Goal: Transaction & Acquisition: Purchase product/service

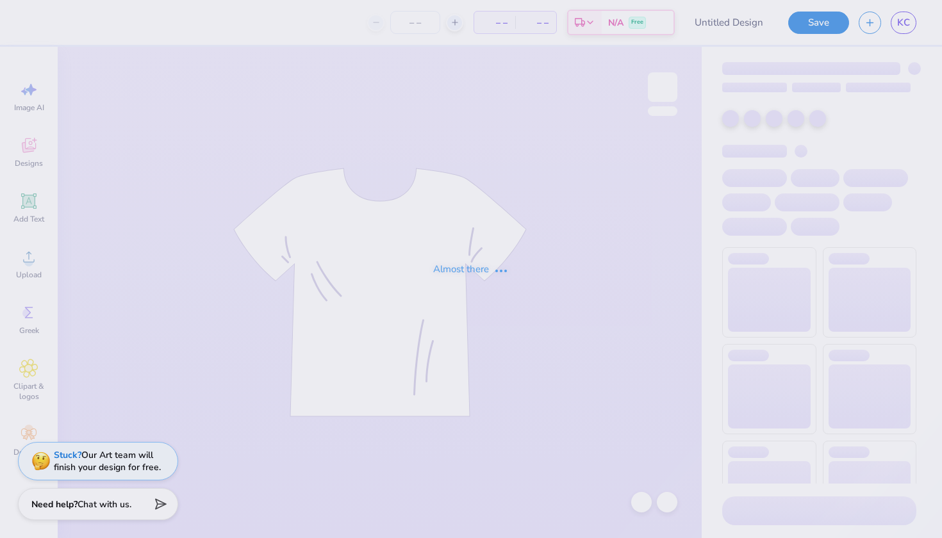
type input "[PERSON_NAME] : [US_STATE][GEOGRAPHIC_DATA], [GEOGRAPHIC_DATA]"
type input "30"
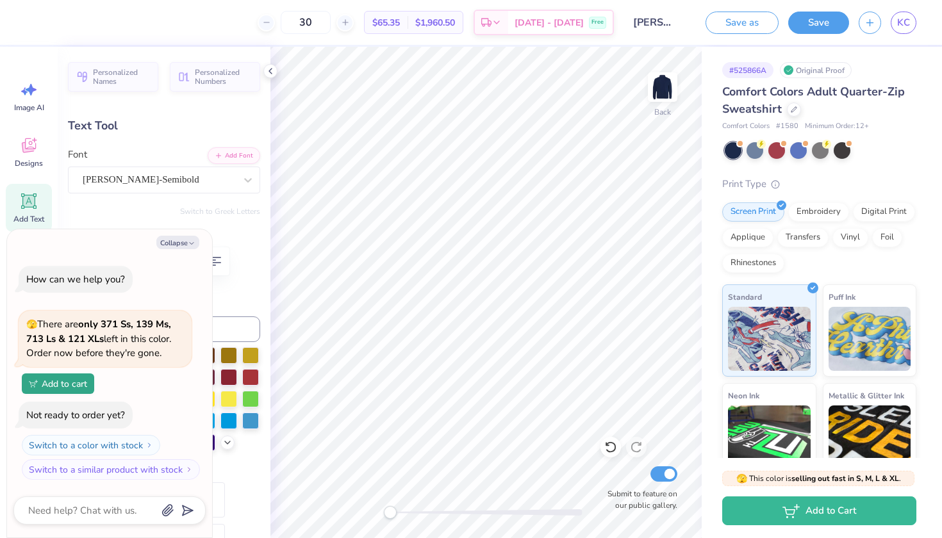
type textarea "x"
type textarea "EST. 196[URL][DOMAIN_NAME]"
type textarea "x"
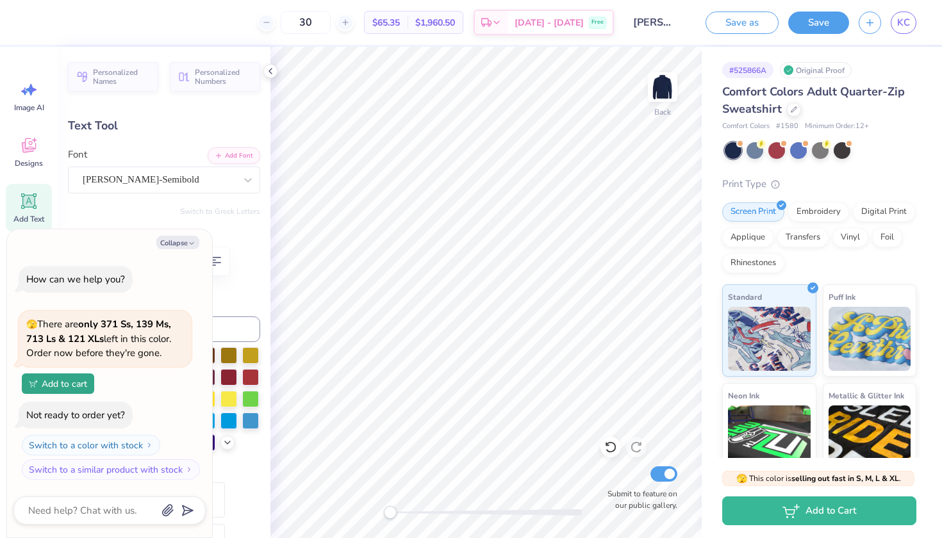
type textarea "EST. 1967"
type textarea "x"
type textarea "EST. 196[URL][DOMAIN_NAME]"
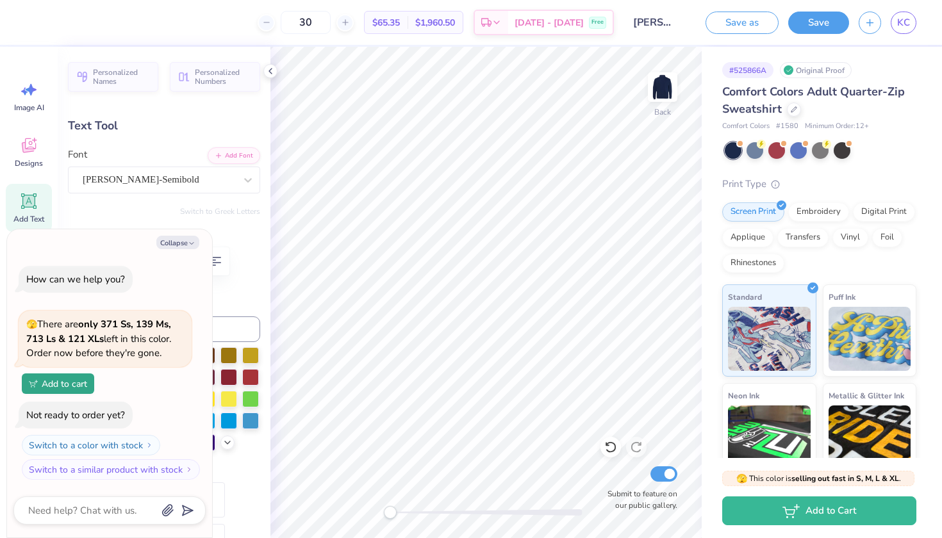
scroll to position [0, 26]
type textarea "x"
type textarea "EST. 1967"
click at [806, 209] on div "Embroidery" at bounding box center [818, 210] width 61 height 19
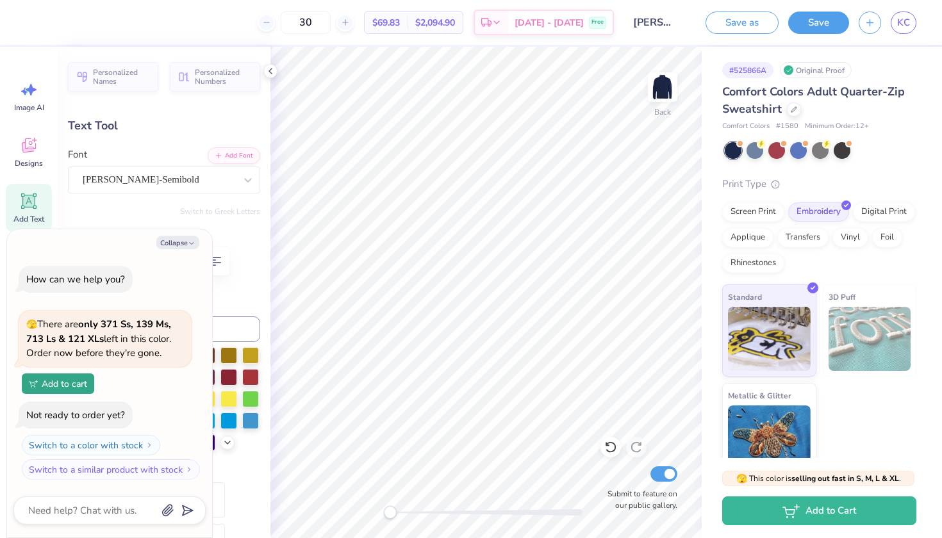
scroll to position [0, 1]
type textarea "x"
type textarea "CEST. 1967"
type textarea "x"
type textarea "CSEST. 1967"
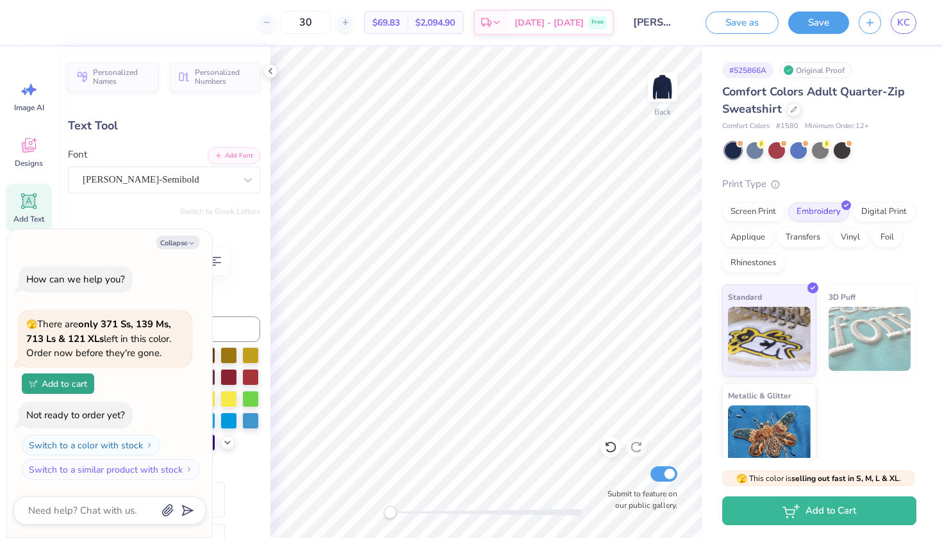
type textarea "x"
type textarea "CSUEST. 1967"
type textarea "x"
type textarea "CSUFEST. 1967"
type textarea "x"
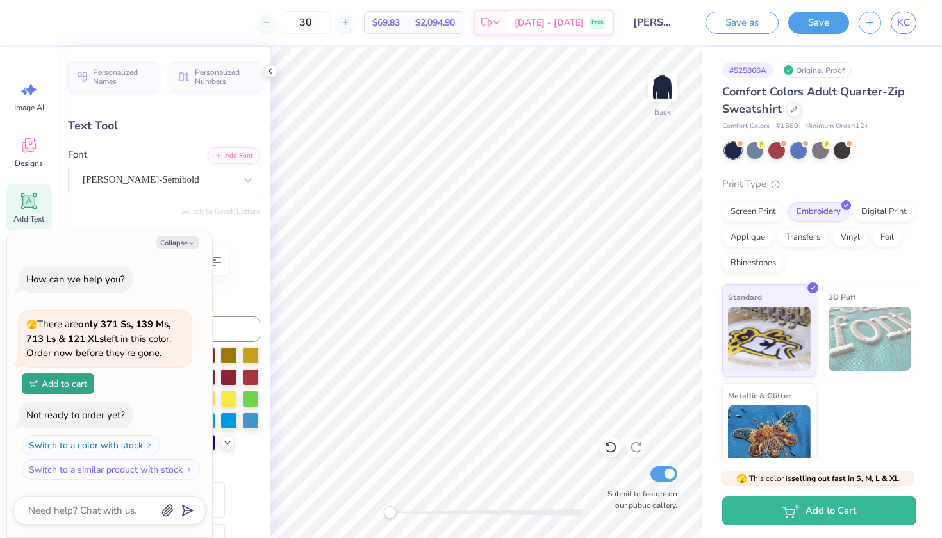
type textarea "CSUF EST. 1967"
type textarea "x"
type textarea "CSUF EST. 1967"
type textarea "x"
type input "2.53"
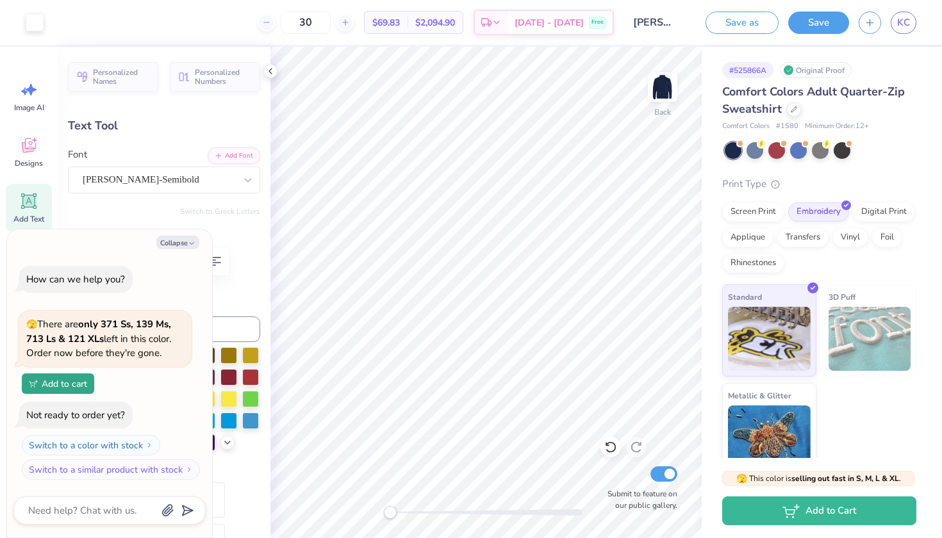
type input "0.97"
type input "6.57"
type textarea "x"
type textarea "CSUF EST."
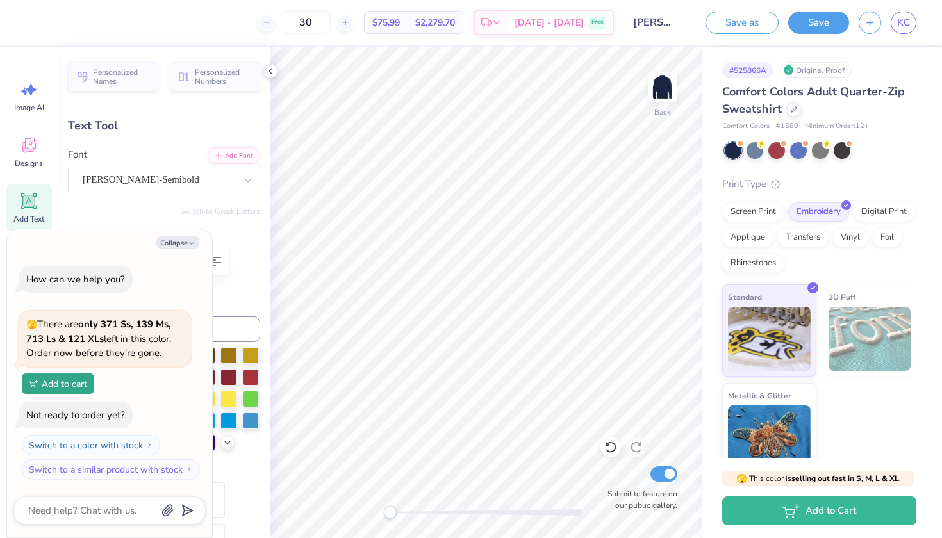
scroll to position [0, 1]
type textarea "x"
type textarea "CSUF EST."
type textarea "x"
type textarea "CSUF EST"
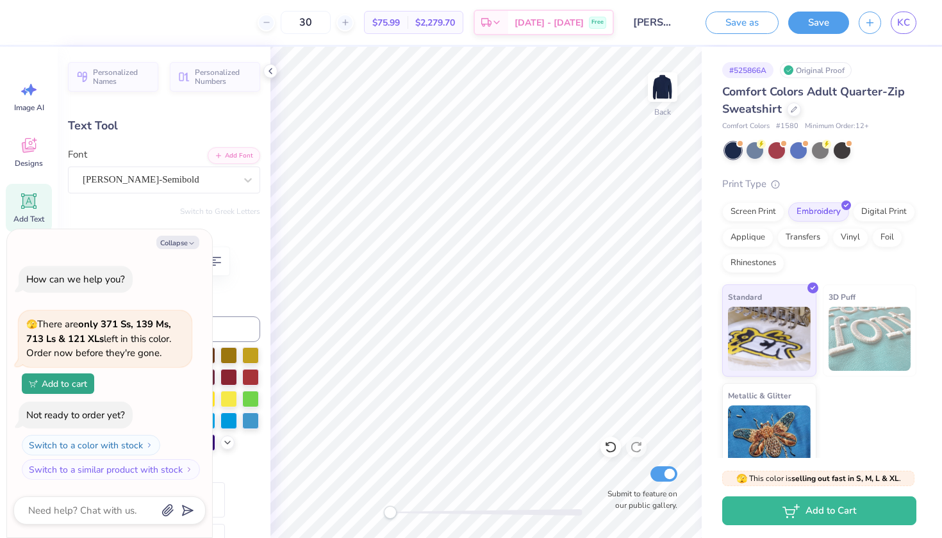
type textarea "x"
type textarea "CSUF ES"
type textarea "x"
type textarea "CSUF E"
type textarea "x"
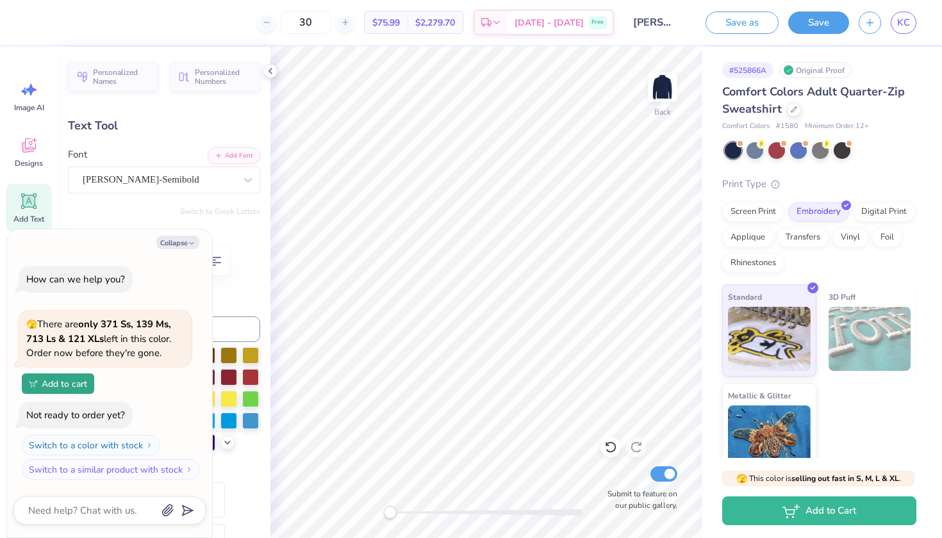
type textarea "CSUF"
type textarea "x"
type input "2.54"
type input "0.38"
type input "6.84"
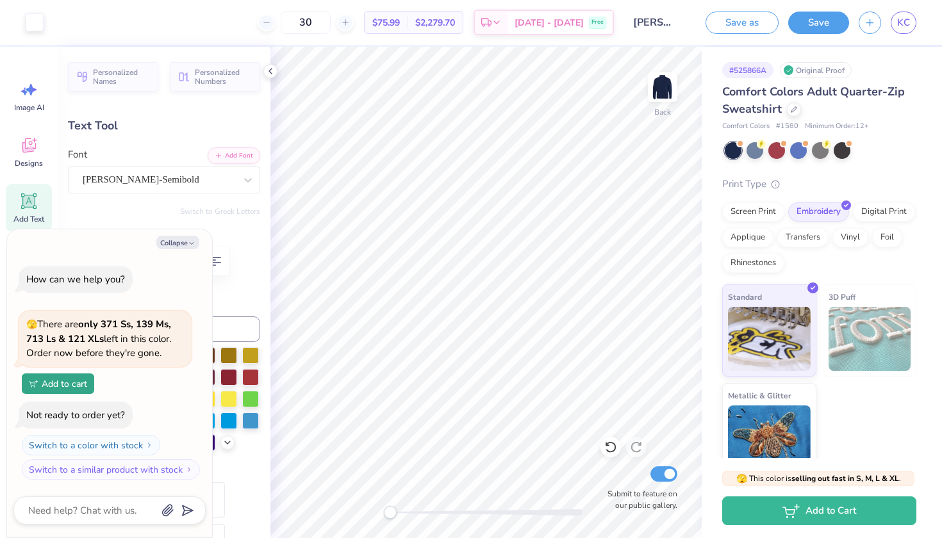
type textarea "x"
type input "1.43"
type input "0.36"
type input "7.87"
type textarea "x"
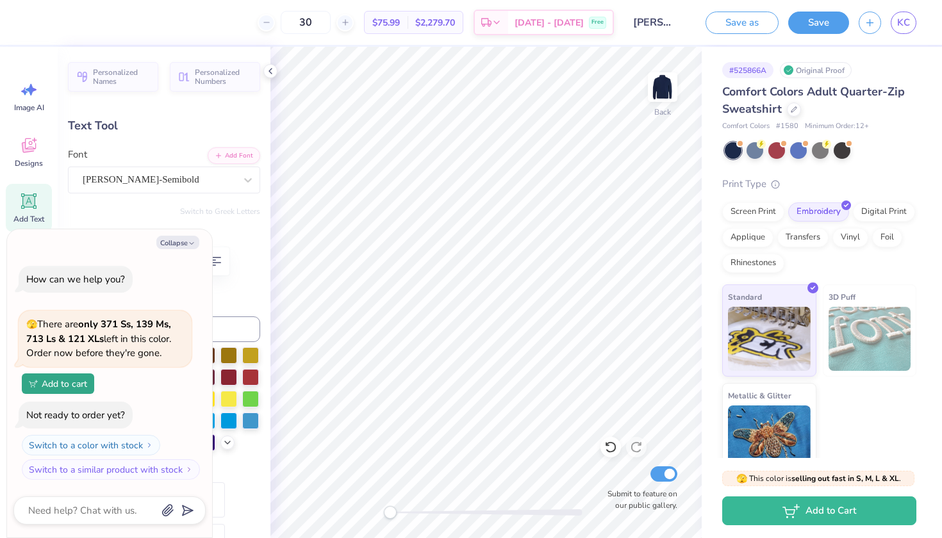
type input "2.54"
type input "0.38"
type input "8.69"
type textarea "x"
type input "1.43"
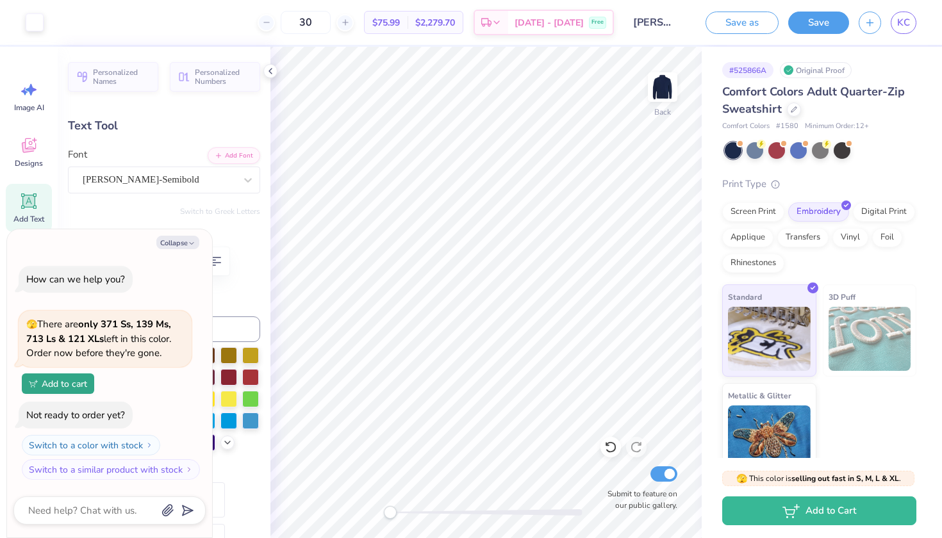
type input "0.36"
type input "7.18"
click at [186, 235] on div "Collapse How can we help you? 🫣 There are only 371 Ss, 139 Ms, 713 Ls & 121 XLs…" at bounding box center [109, 383] width 205 height 309
click at [185, 244] on button "Collapse" at bounding box center [177, 242] width 43 height 13
type textarea "x"
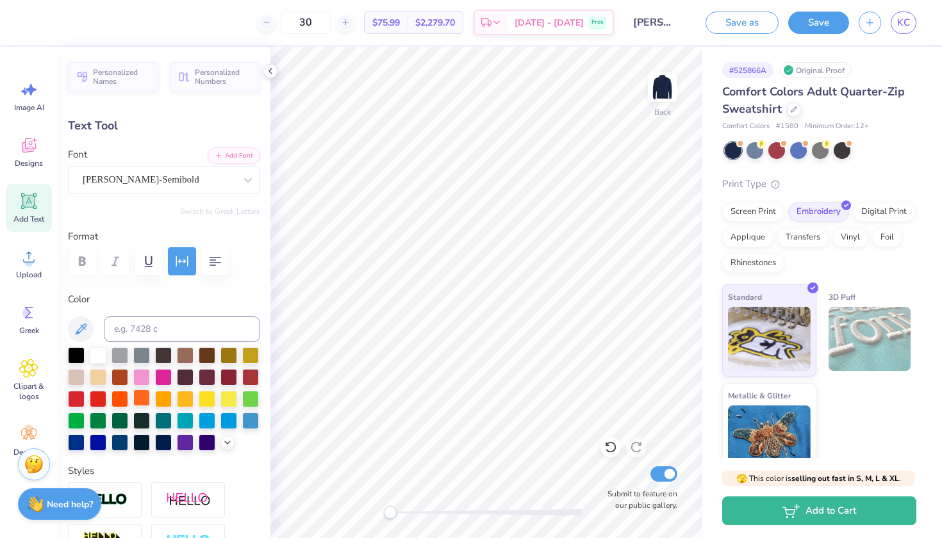
click at [140, 401] on div at bounding box center [141, 398] width 17 height 17
type input "2.54"
type input "0.38"
type input "7.78"
click at [108, 399] on div at bounding box center [164, 399] width 192 height 104
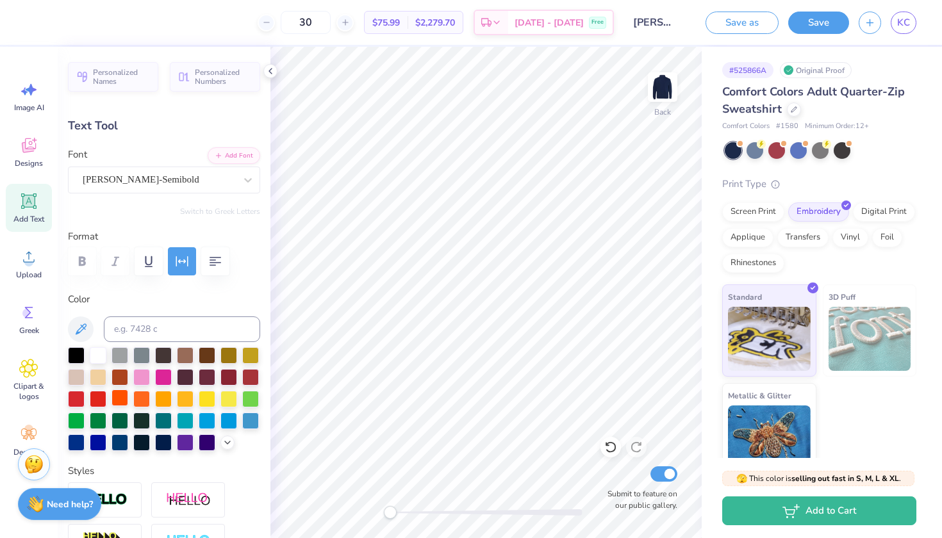
click at [120, 396] on div at bounding box center [120, 398] width 17 height 17
type input "2.52"
type input "0.36"
type input "7.82"
click at [100, 347] on div at bounding box center [98, 354] width 17 height 17
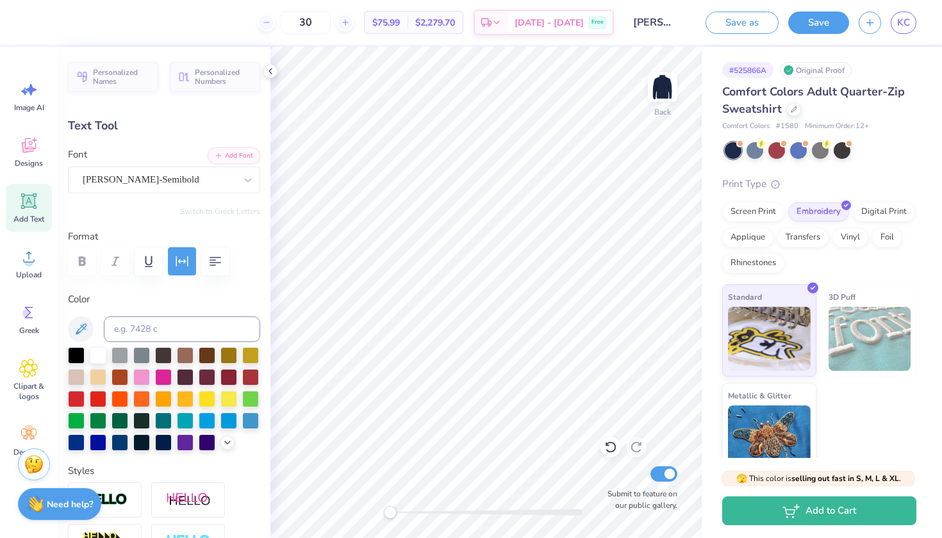
type input "1.43"
type input "7.18"
click at [93, 358] on div at bounding box center [98, 354] width 17 height 17
type input "2.52"
type input "7.82"
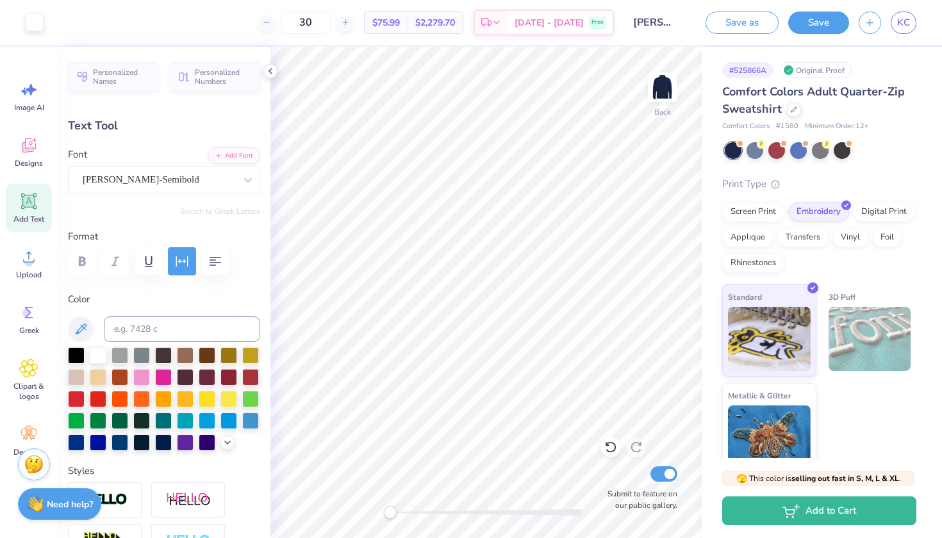
type input "1.43"
type input "7.18"
type input "2.52"
type input "7.82"
type input "1.43"
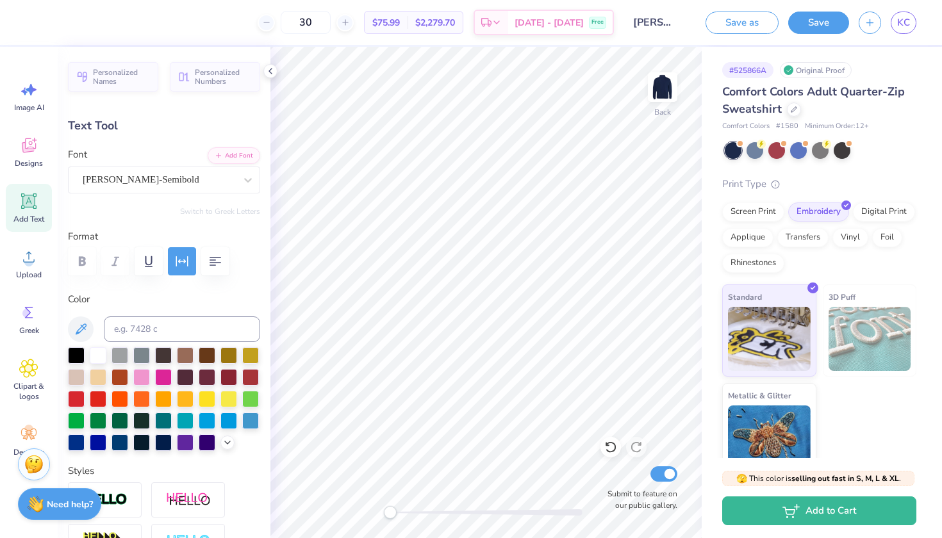
type input "7.64"
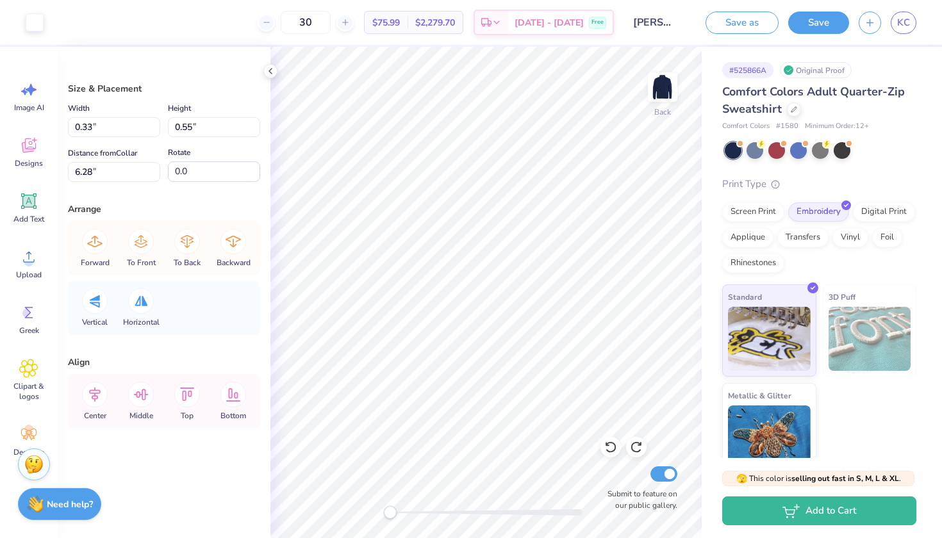
type input "0.37"
type input "0.42"
type input "6.14"
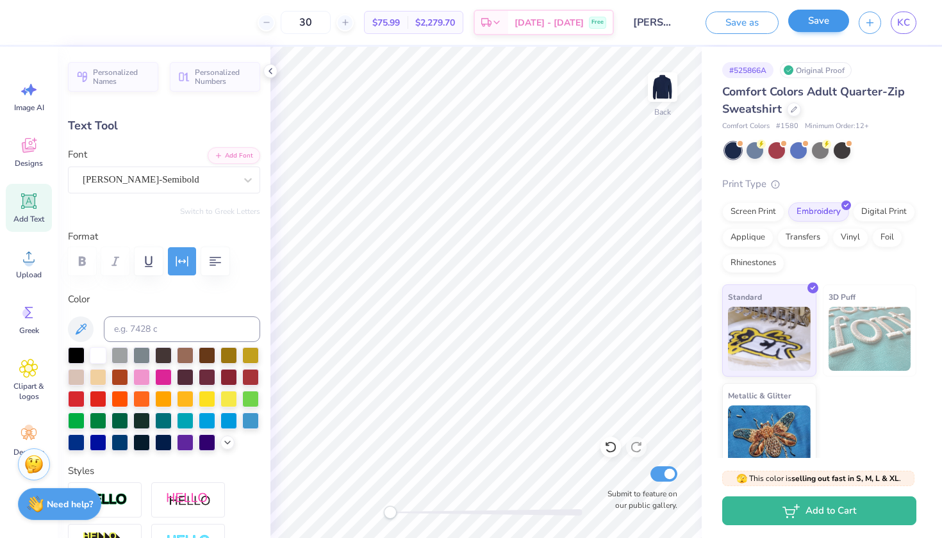
click at [826, 27] on button "Save" at bounding box center [818, 21] width 61 height 22
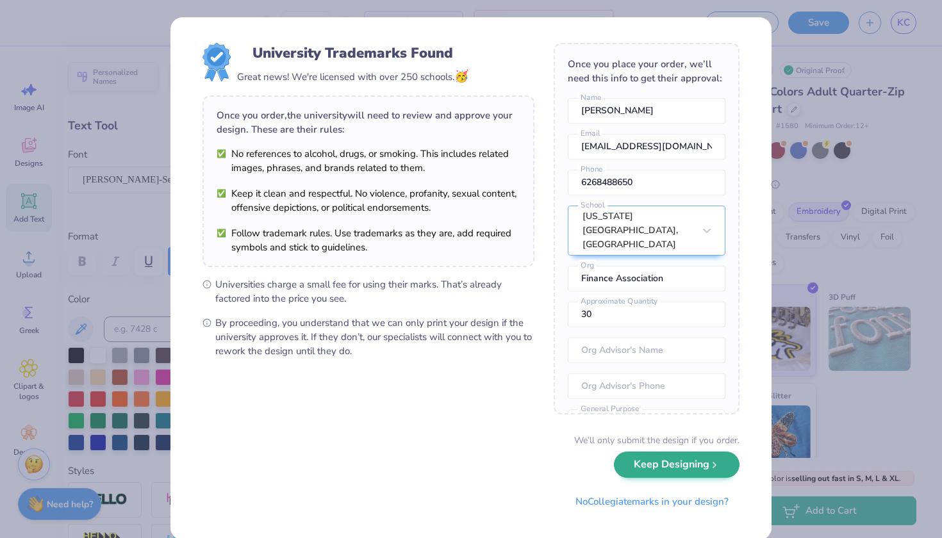
click at [690, 472] on button "Keep Designing" at bounding box center [677, 465] width 126 height 26
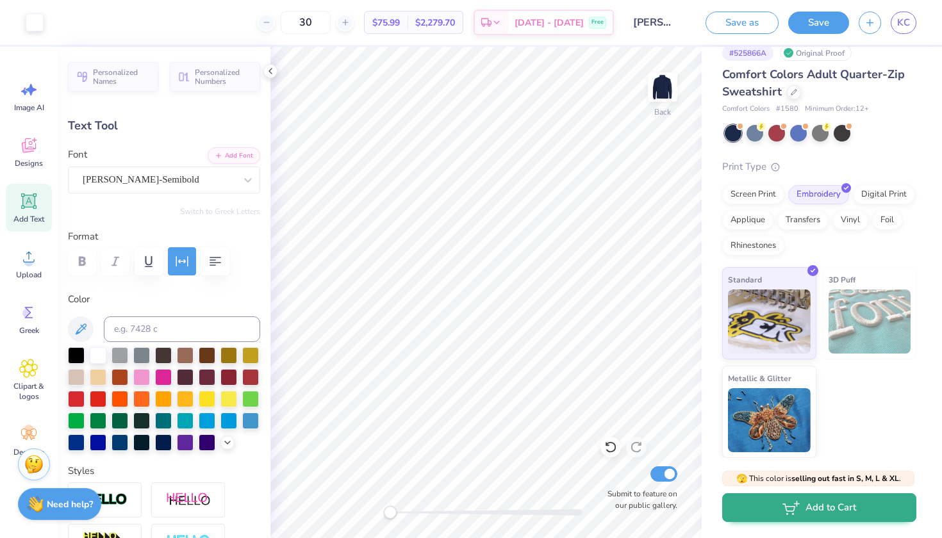
scroll to position [17, 0]
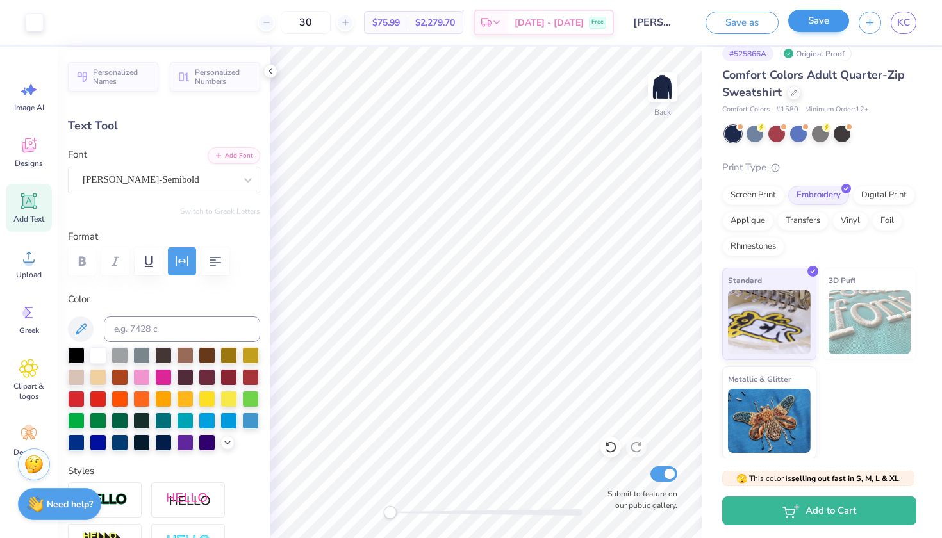
click at [822, 28] on button "Save" at bounding box center [818, 21] width 61 height 22
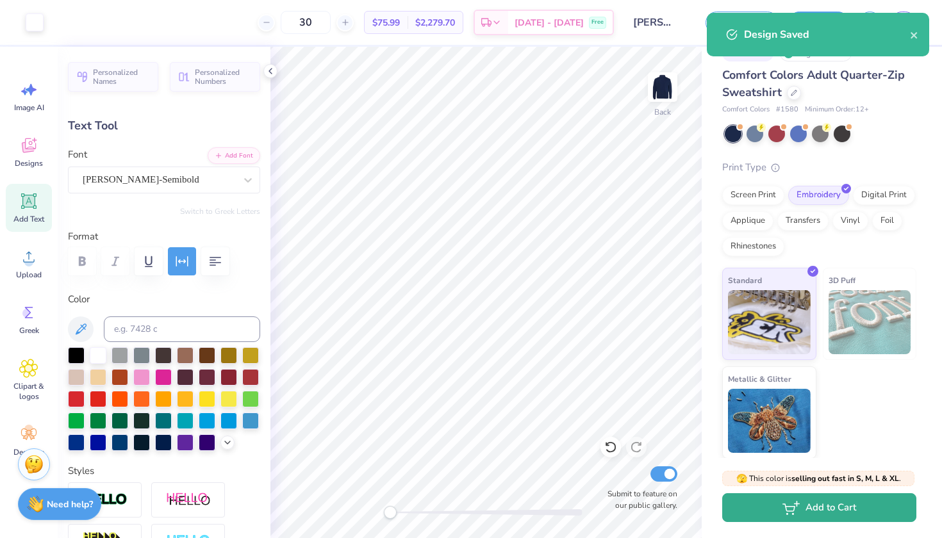
click at [823, 522] on button "Add to Cart" at bounding box center [819, 507] width 194 height 29
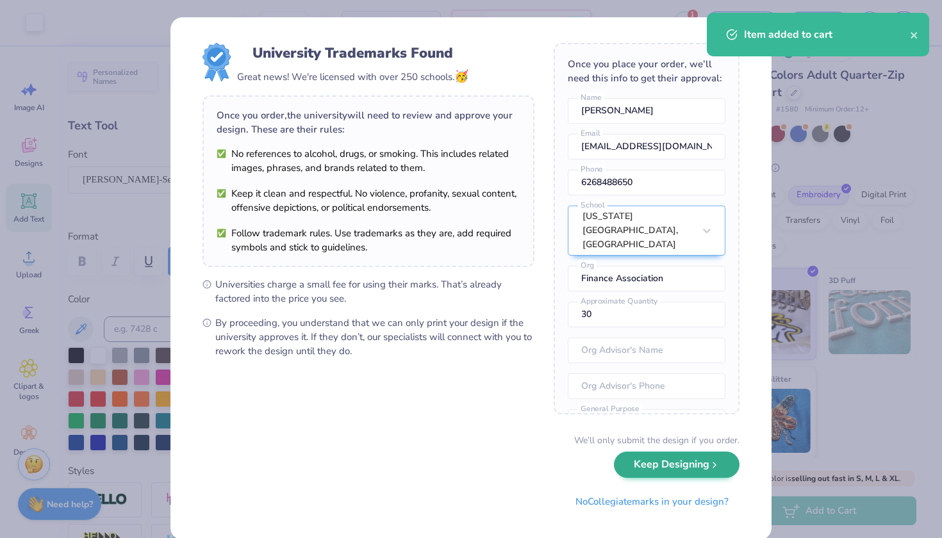
click at [677, 474] on button "Keep Designing" at bounding box center [677, 465] width 126 height 26
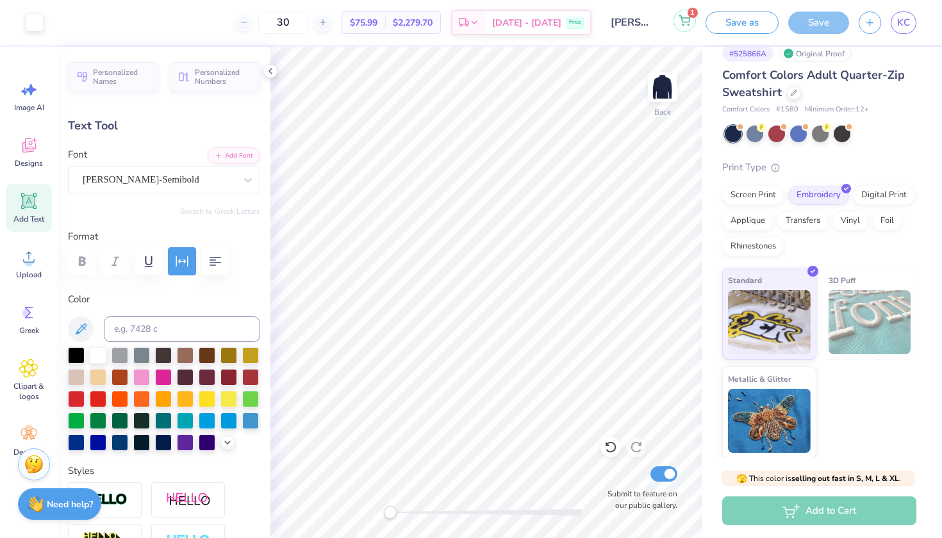
click at [682, 30] on button "1" at bounding box center [685, 21] width 22 height 22
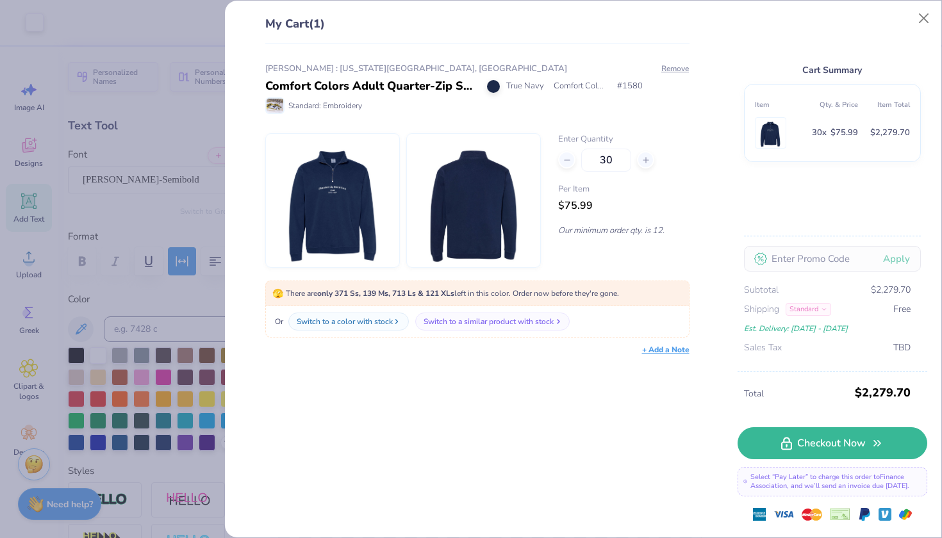
click at [456, 326] on div "Switch to a similar product with stock" at bounding box center [489, 322] width 130 height 12
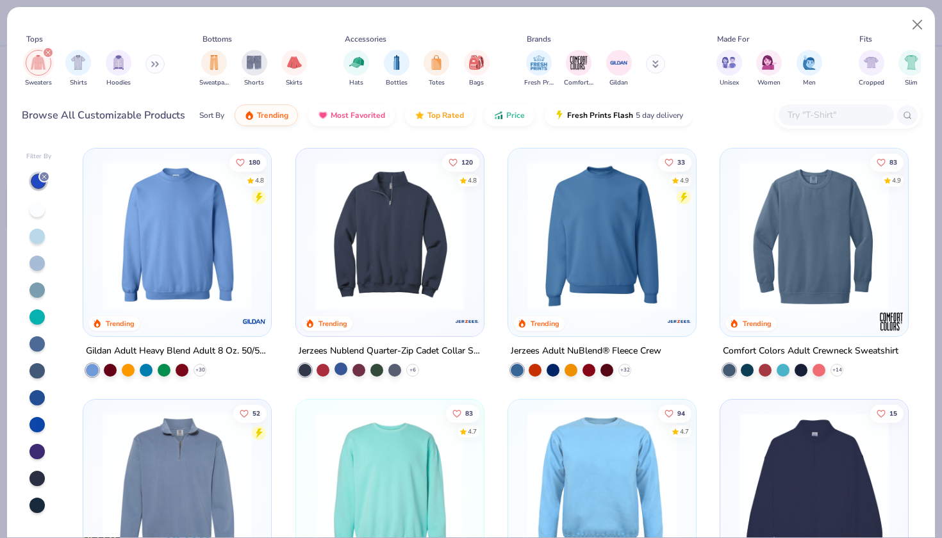
click at [345, 368] on div at bounding box center [341, 369] width 13 height 13
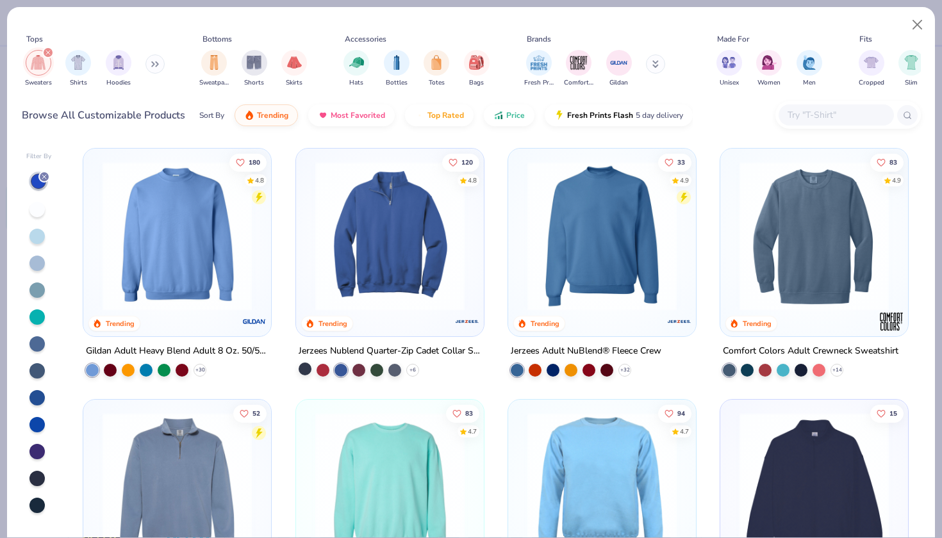
click at [303, 367] on div at bounding box center [305, 369] width 13 height 13
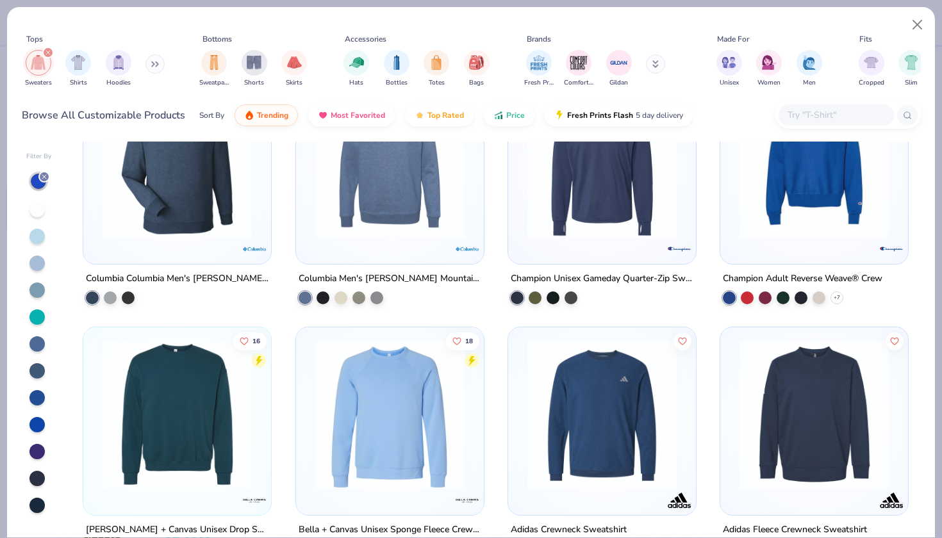
scroll to position [1769, 0]
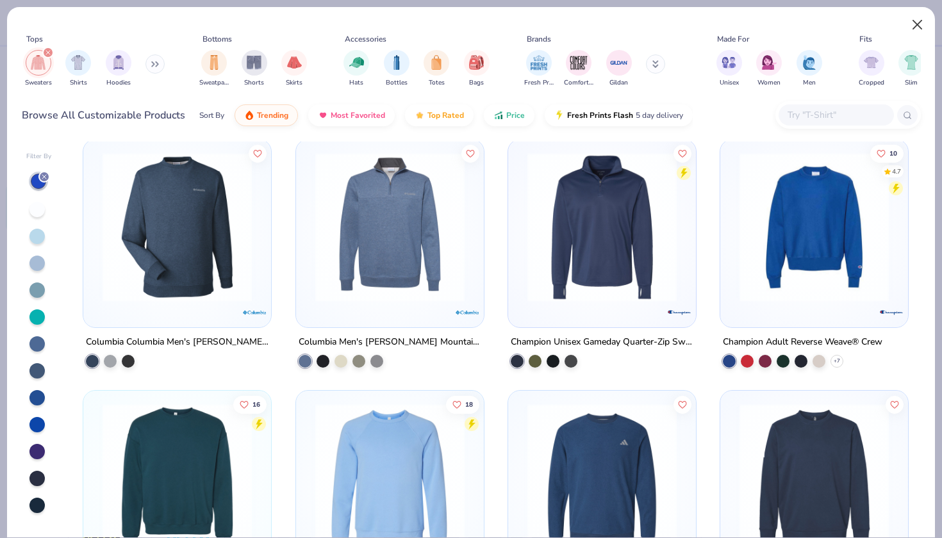
click at [917, 23] on button "Close" at bounding box center [918, 25] width 24 height 24
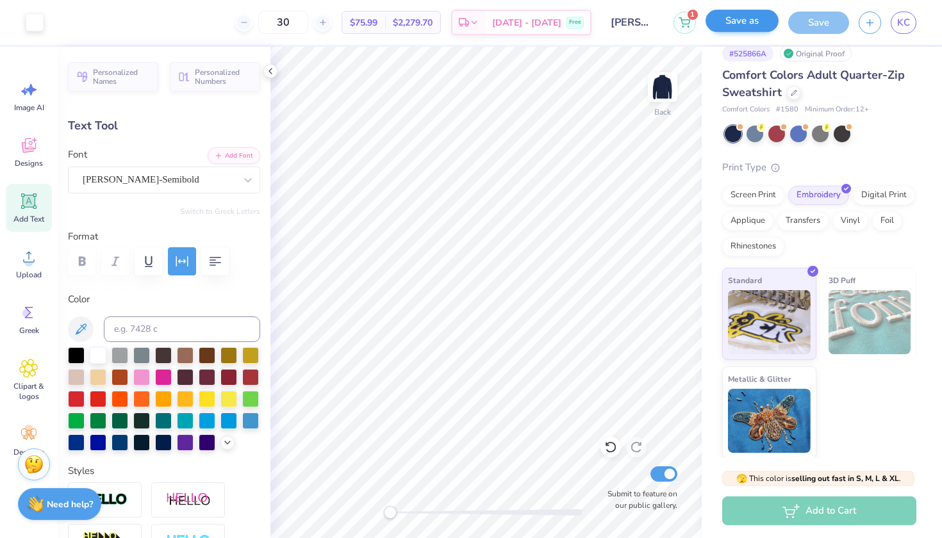
click at [750, 28] on button "Save as" at bounding box center [742, 21] width 73 height 22
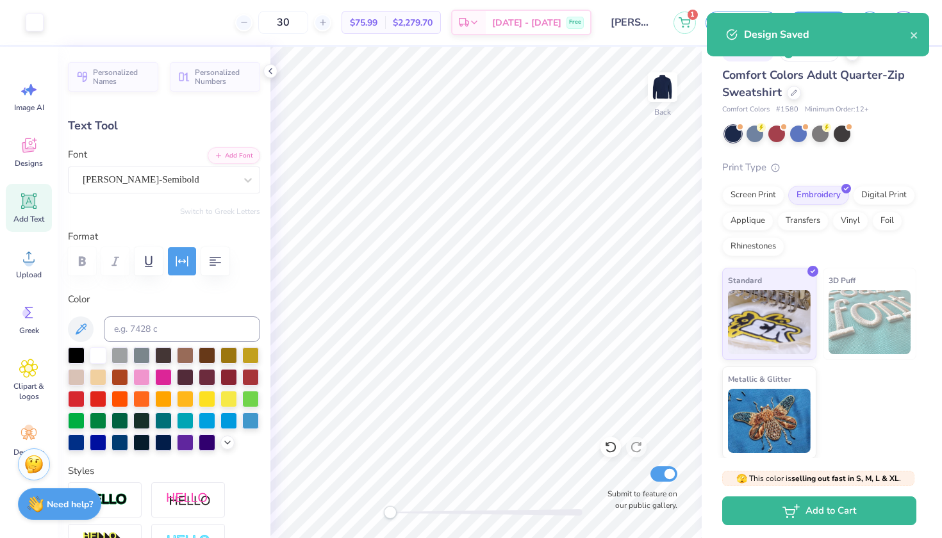
click at [793, 39] on div "Design Saved" at bounding box center [827, 34] width 166 height 15
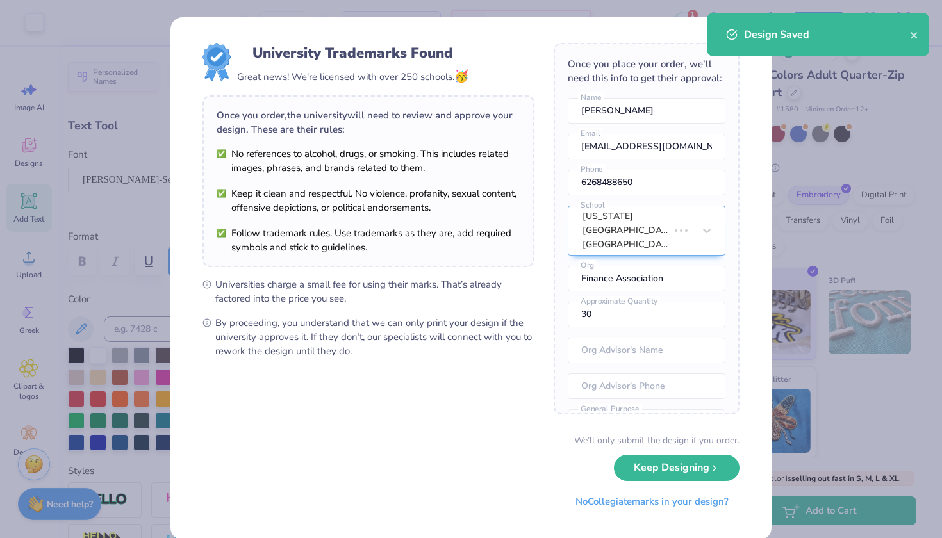
click at [793, 39] on div "Design Saved" at bounding box center [827, 34] width 166 height 15
click at [781, 147] on div "University Trademarks Found Great news! We're licensed with over 250 schools. 🥳…" at bounding box center [471, 269] width 942 height 538
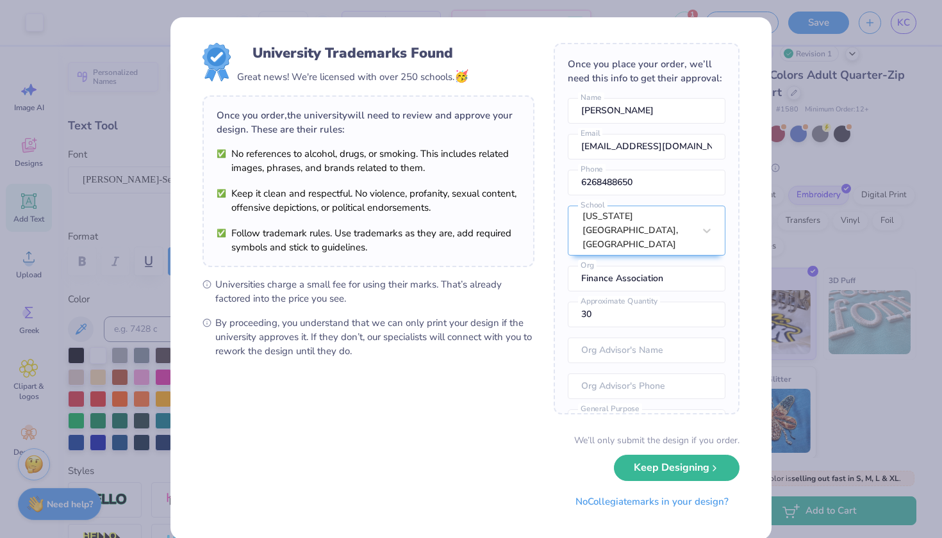
click at [763, 38] on div "University Trademarks Found Great news! We're licensed with over 250 schools. 🥳…" at bounding box center [470, 278] width 601 height 523
click at [467, 19] on div "University Trademarks Found Great news! We're licensed with over 250 schools. 🥳…" at bounding box center [470, 278] width 601 height 523
click at [388, 3] on div "University Trademarks Found Great news! We're licensed with over 250 schools. 🥳…" at bounding box center [471, 269] width 942 height 538
